Goal: Transaction & Acquisition: Purchase product/service

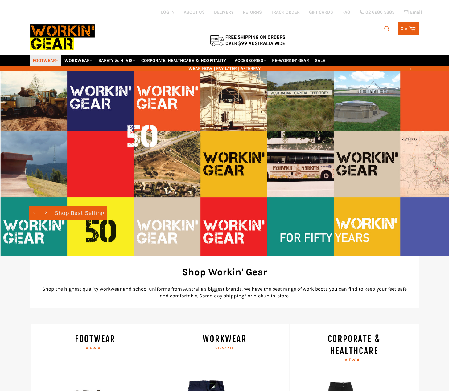
click at [43, 61] on link "FOOTWEAR" at bounding box center [45, 60] width 31 height 11
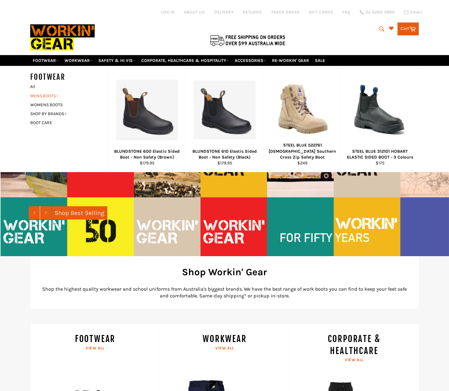
click at [47, 93] on link "MENS BOOTS" at bounding box center [64, 96] width 75 height 9
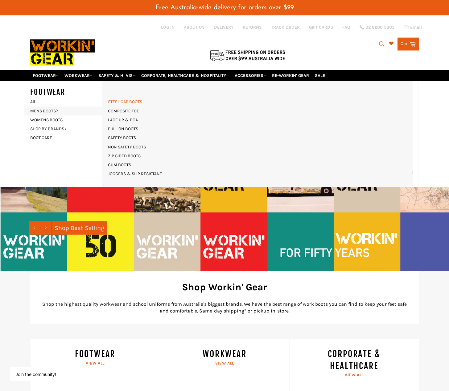
click at [126, 101] on link "STEEL CAP BOOTS" at bounding box center [125, 101] width 40 height 9
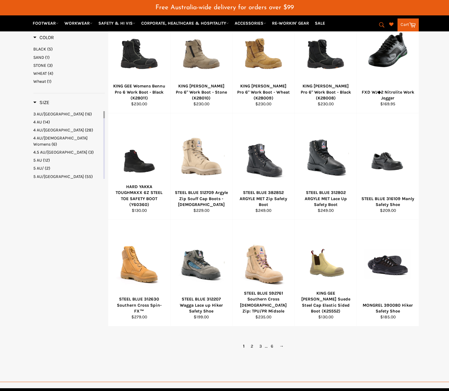
scroll to position [339, 0]
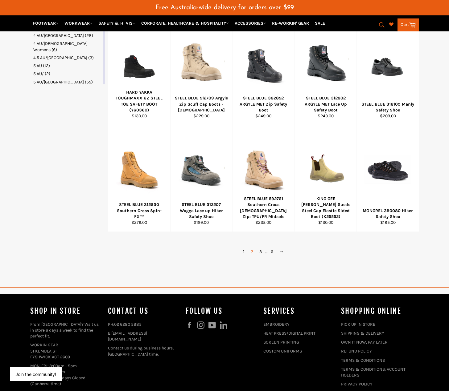
click at [251, 252] on link "2" at bounding box center [252, 252] width 9 height 9
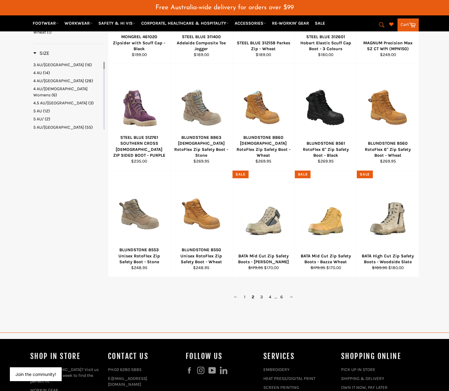
scroll to position [401, 0]
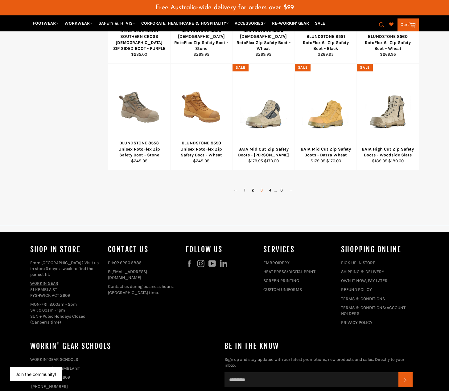
click at [264, 189] on link "3" at bounding box center [261, 190] width 9 height 9
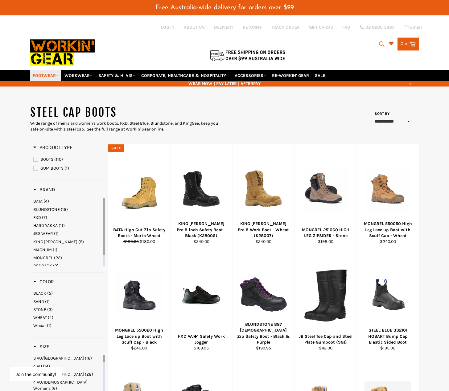
click at [46, 76] on link "FOOTWEAR" at bounding box center [45, 75] width 31 height 11
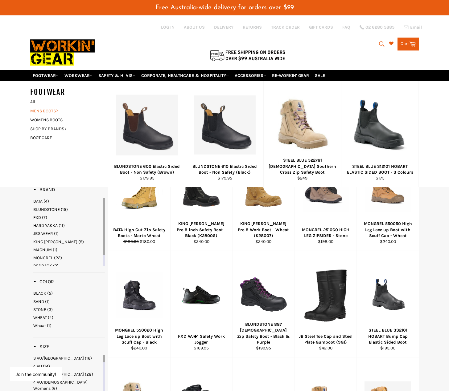
click at [47, 113] on link "MENS BOOTS" at bounding box center [64, 111] width 75 height 9
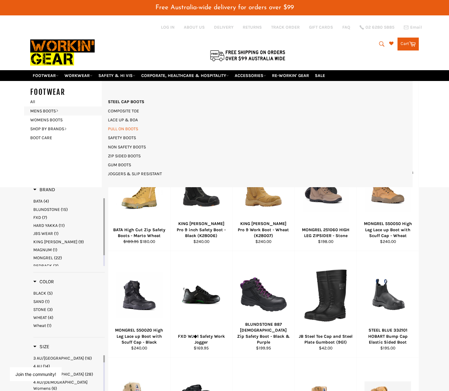
click at [134, 130] on link "PULL ON BOOTS" at bounding box center [123, 129] width 36 height 9
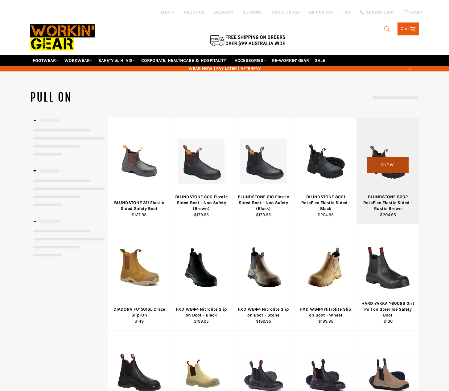
select select "**********"
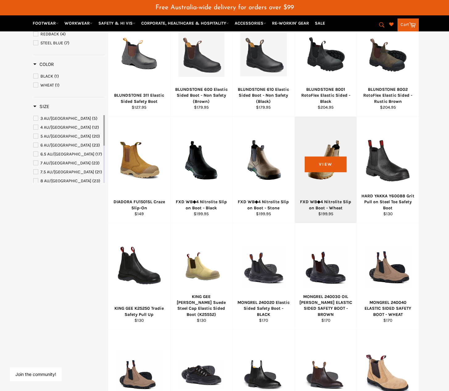
scroll to position [31, 0]
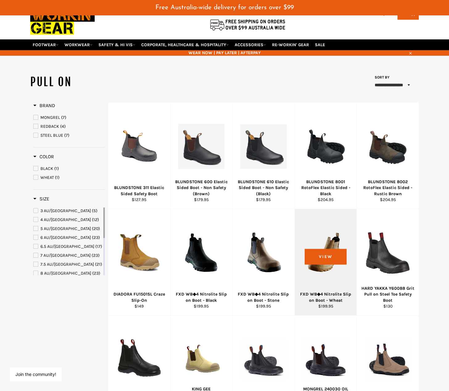
click at [329, 242] on div "View" at bounding box center [326, 262] width 62 height 106
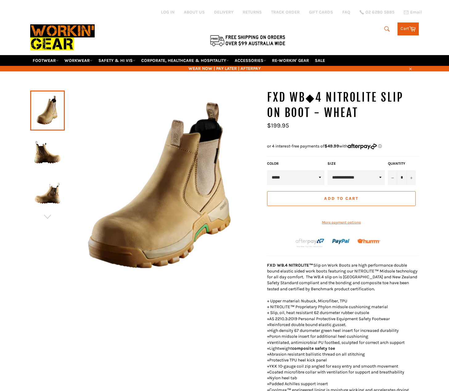
click at [43, 159] on img at bounding box center [47, 152] width 28 height 34
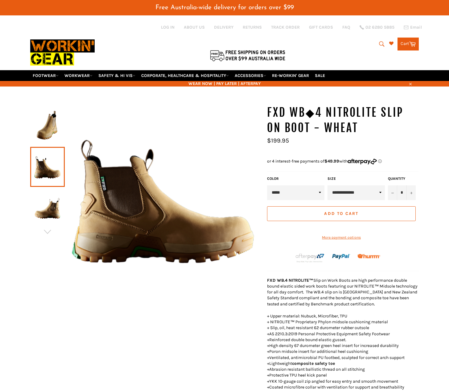
click at [46, 193] on img at bounding box center [47, 208] width 28 height 34
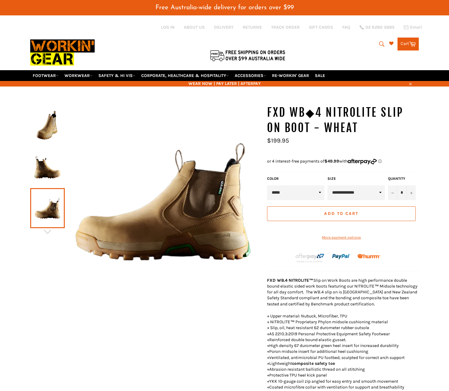
click at [49, 213] on link at bounding box center [47, 208] width 35 height 40
drag, startPoint x: 56, startPoint y: 165, endPoint x: 56, endPoint y: 161, distance: 4.3
click at [56, 162] on img at bounding box center [47, 167] width 28 height 34
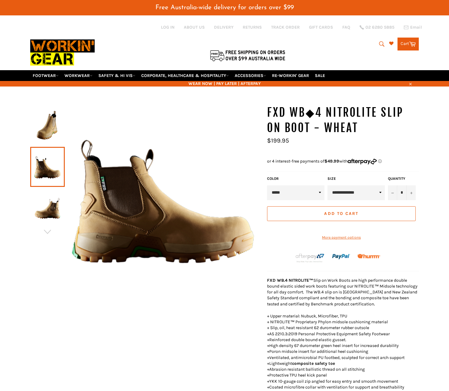
click at [54, 127] on img at bounding box center [47, 126] width 28 height 34
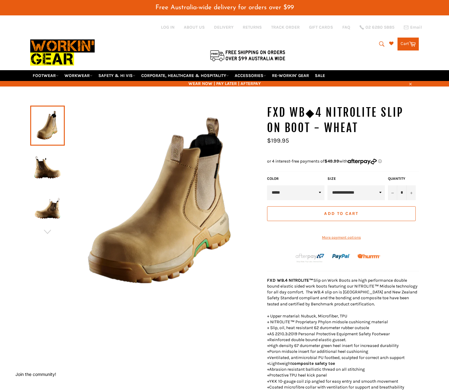
click at [39, 177] on img at bounding box center [47, 167] width 28 height 34
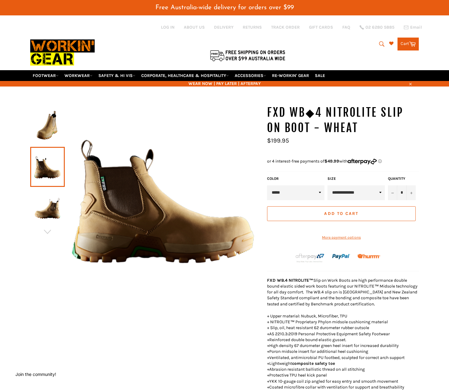
click at [40, 198] on img at bounding box center [47, 208] width 28 height 34
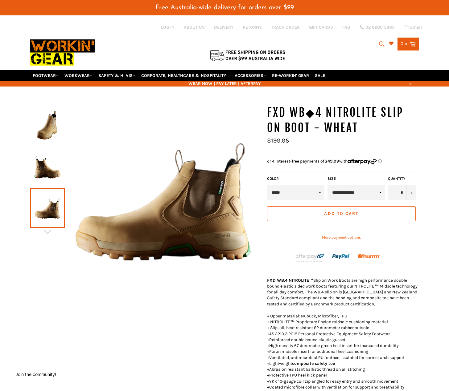
click at [47, 210] on link at bounding box center [47, 208] width 35 height 40
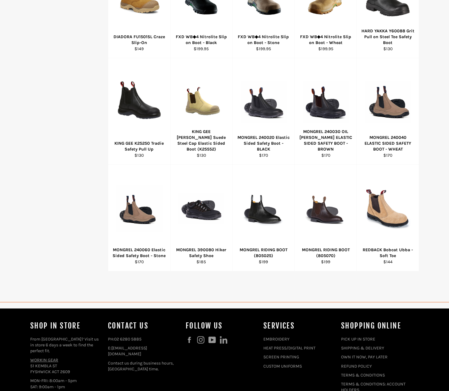
scroll to position [291, 0]
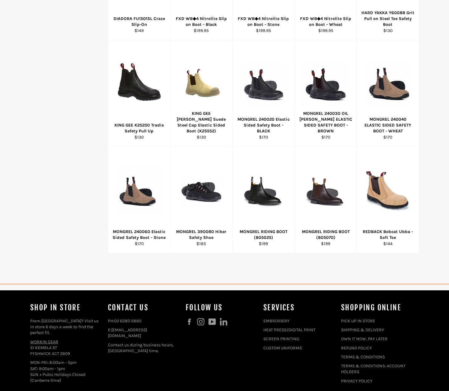
select select "**********"
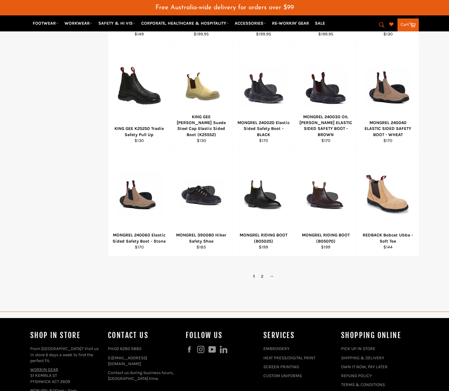
scroll to position [414, 0]
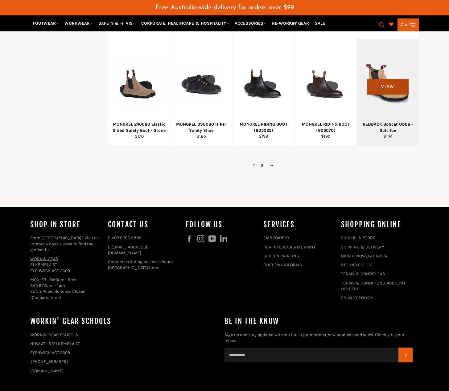
click at [395, 94] on span "View" at bounding box center [388, 87] width 42 height 16
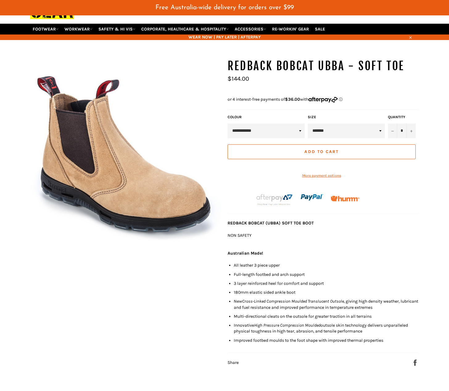
scroll to position [46, 0]
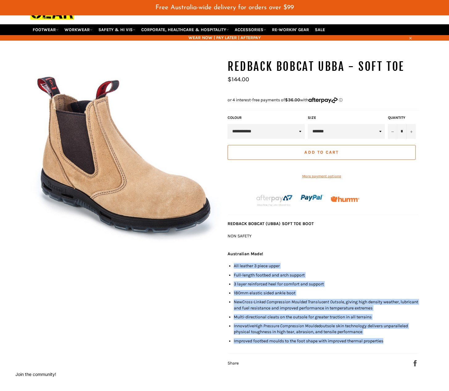
drag, startPoint x: 235, startPoint y: 272, endPoint x: 395, endPoint y: 348, distance: 176.9
click at [395, 347] on div "REDBACK BOBCAT (UBBA) SOFT TOE BOOT NON SAFETY Australian Made! All leather 3 p…" at bounding box center [322, 284] width 191 height 126
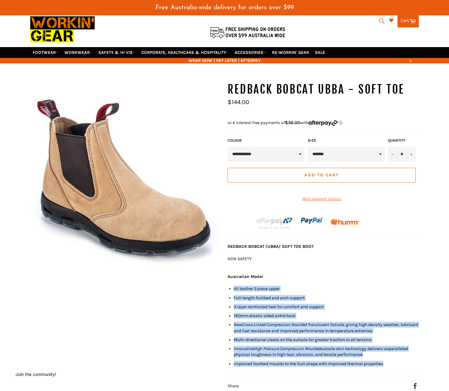
scroll to position [0, 0]
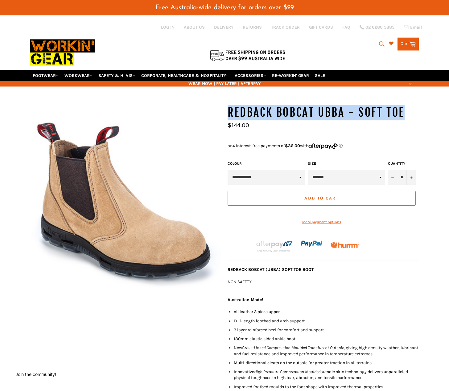
drag, startPoint x: 226, startPoint y: 113, endPoint x: 414, endPoint y: 113, distance: 187.4
click at [414, 113] on div "**********" at bounding box center [319, 259] width 197 height 308
click at [414, 113] on h1 "REDBACK Bobcat Ubba - Soft Toe" at bounding box center [322, 112] width 191 height 15
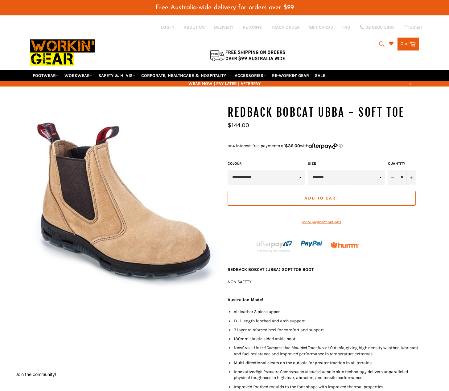
drag, startPoint x: 226, startPoint y: 145, endPoint x: 345, endPoint y: 147, distance: 118.7
click at [345, 147] on div "**********" at bounding box center [319, 259] width 197 height 308
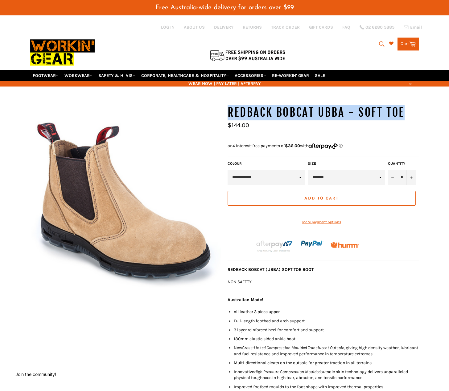
drag, startPoint x: 226, startPoint y: 113, endPoint x: 403, endPoint y: 108, distance: 176.7
click at [403, 108] on div "**********" at bounding box center [319, 259] width 197 height 308
click at [405, 108] on h1 "REDBACK Bobcat Ubba - Soft Toe" at bounding box center [322, 112] width 191 height 15
drag, startPoint x: 248, startPoint y: 110, endPoint x: 416, endPoint y: 106, distance: 168.3
click at [416, 106] on div "**********" at bounding box center [319, 259] width 197 height 308
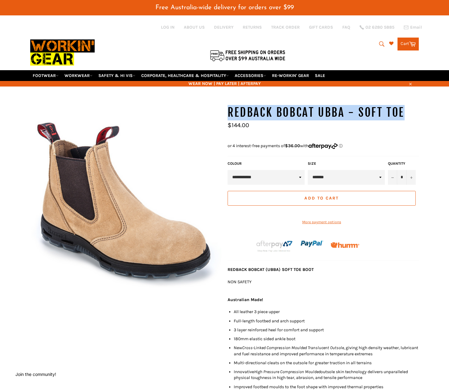
click at [417, 105] on h1 "REDBACK Bobcat Ubba - Soft Toe" at bounding box center [322, 112] width 191 height 15
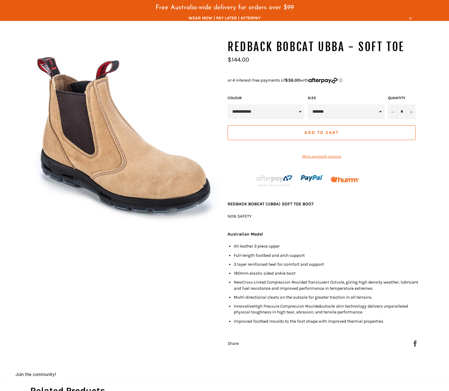
scroll to position [154, 0]
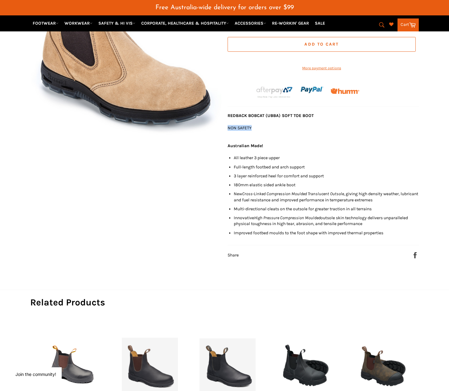
drag, startPoint x: 235, startPoint y: 137, endPoint x: 269, endPoint y: 138, distance: 33.6
click at [265, 131] on p "NON SAFETY" at bounding box center [322, 128] width 191 height 6
click at [269, 131] on p "NON SAFETY" at bounding box center [322, 128] width 191 height 6
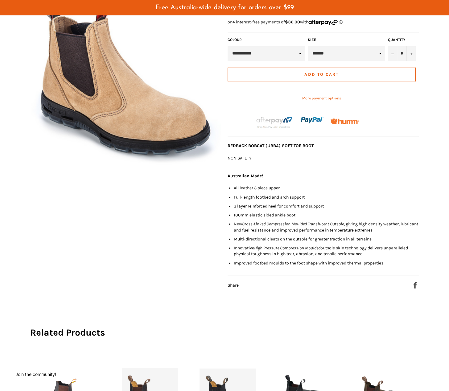
scroll to position [31, 0]
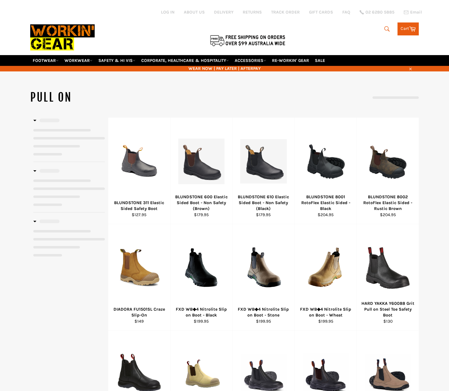
select select "**********"
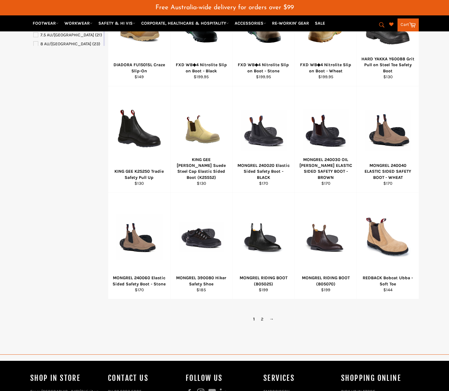
scroll to position [341, 0]
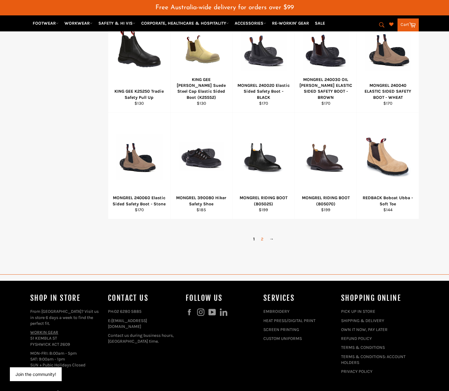
click at [261, 239] on link "2" at bounding box center [262, 239] width 9 height 9
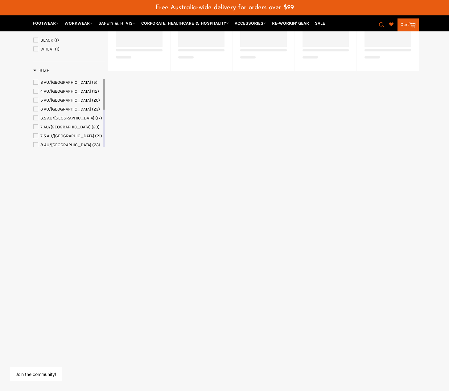
select select "**********"
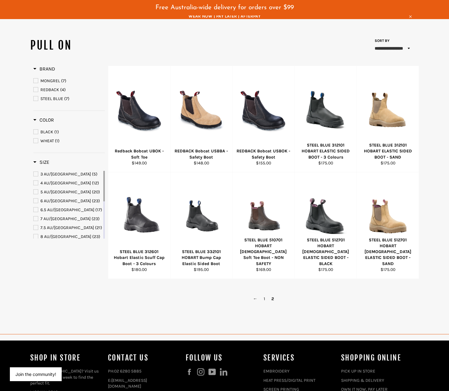
scroll to position [56, 0]
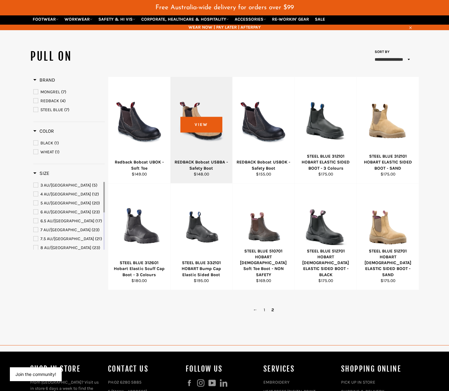
click at [205, 169] on div "REDBACK Bobcat USBBA - Safety Boot" at bounding box center [201, 165] width 54 height 12
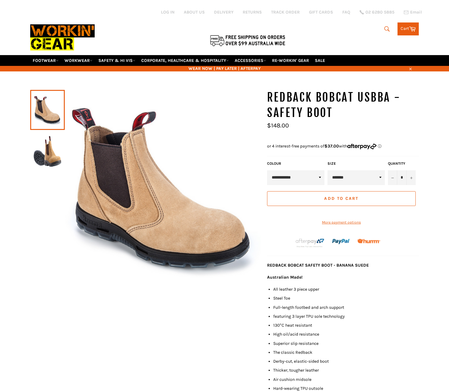
click at [38, 145] on img at bounding box center [47, 150] width 28 height 34
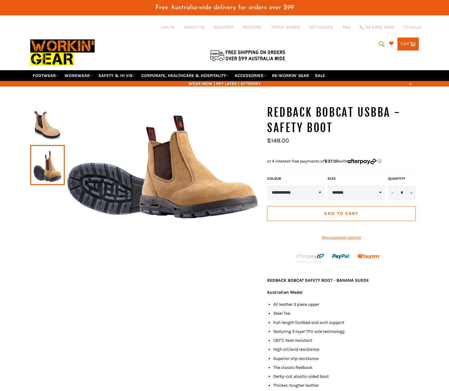
click at [55, 121] on img at bounding box center [47, 125] width 28 height 34
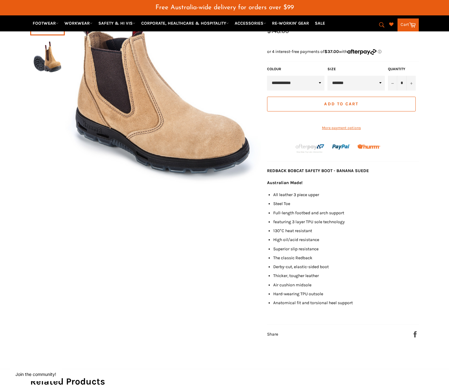
scroll to position [123, 0]
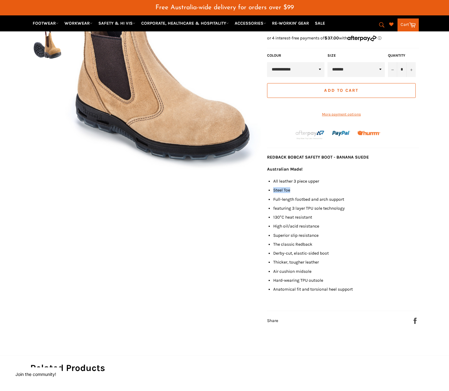
drag, startPoint x: 274, startPoint y: 199, endPoint x: 297, endPoint y: 199, distance: 22.8
click at [296, 193] on li "Steel Toe" at bounding box center [345, 190] width 145 height 6
click at [297, 193] on li "Steel Toe" at bounding box center [345, 190] width 145 height 6
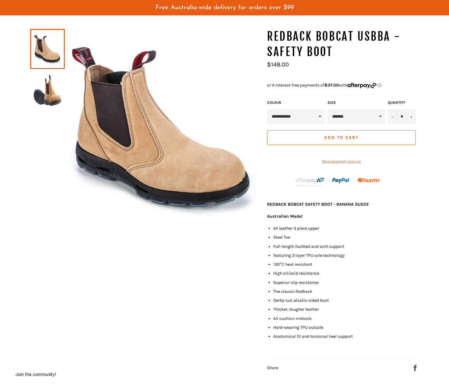
scroll to position [0, 0]
